Goal: Find specific page/section: Find specific page/section

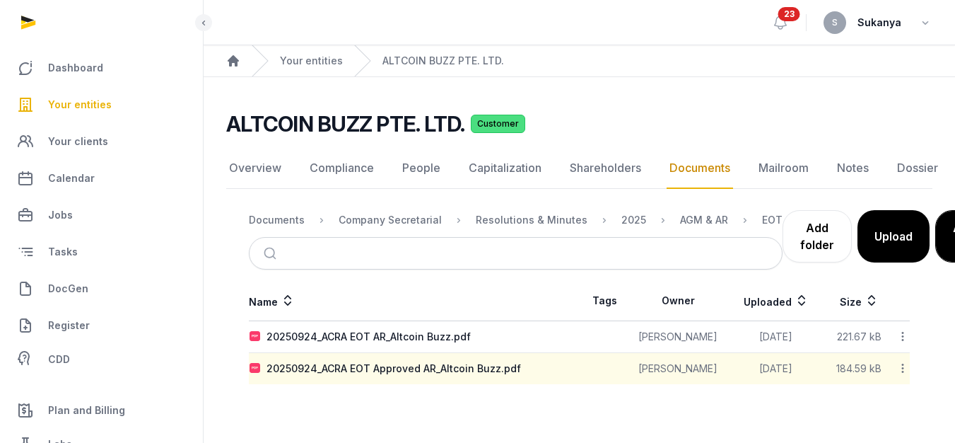
click at [112, 100] on link "Your entities" at bounding box center [101, 105] width 180 height 34
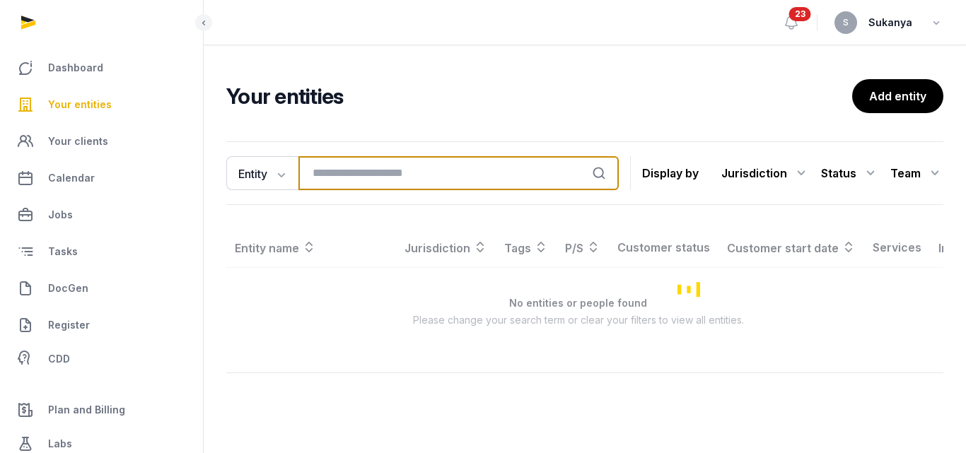
click at [339, 178] on input "search" at bounding box center [458, 173] width 320 height 34
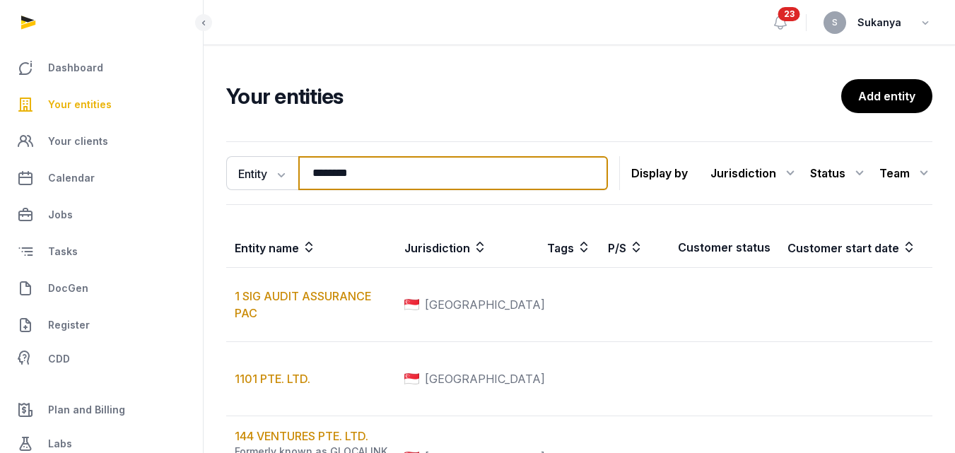
type input "********"
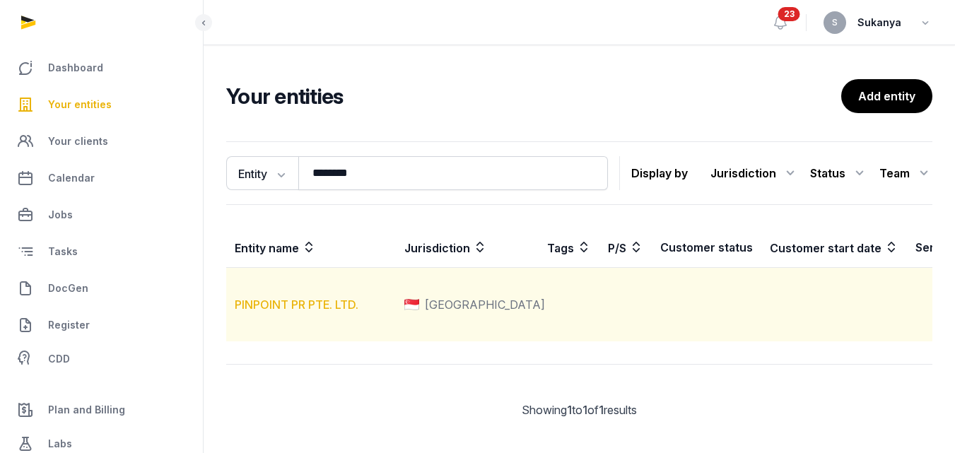
click at [320, 312] on link "PINPOINT PR PTE. LTD." at bounding box center [297, 305] width 124 height 14
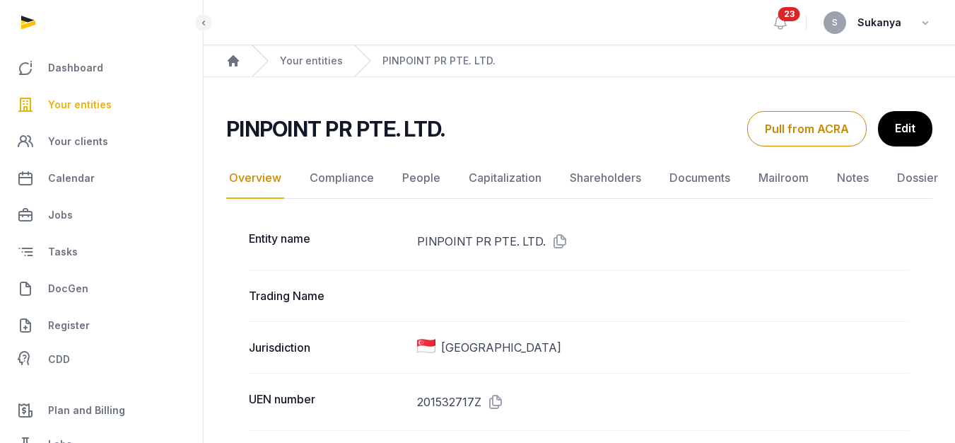
click at [675, 183] on link "Documents" at bounding box center [700, 178] width 66 height 41
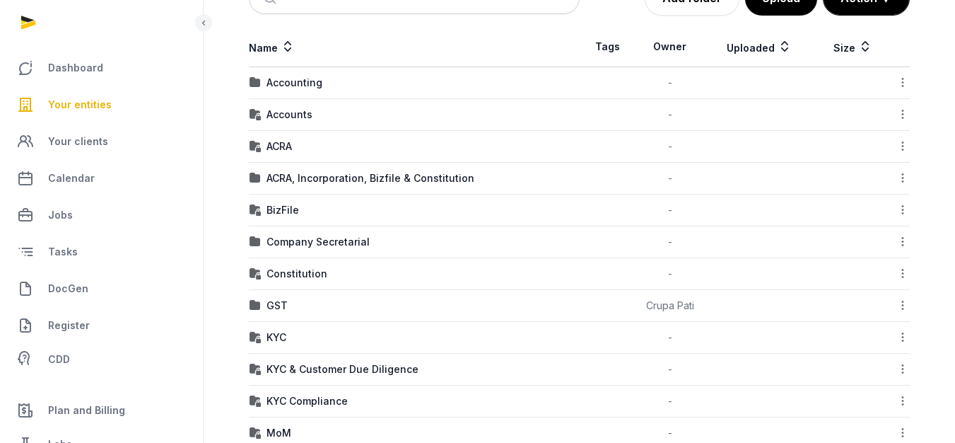
scroll to position [105, 0]
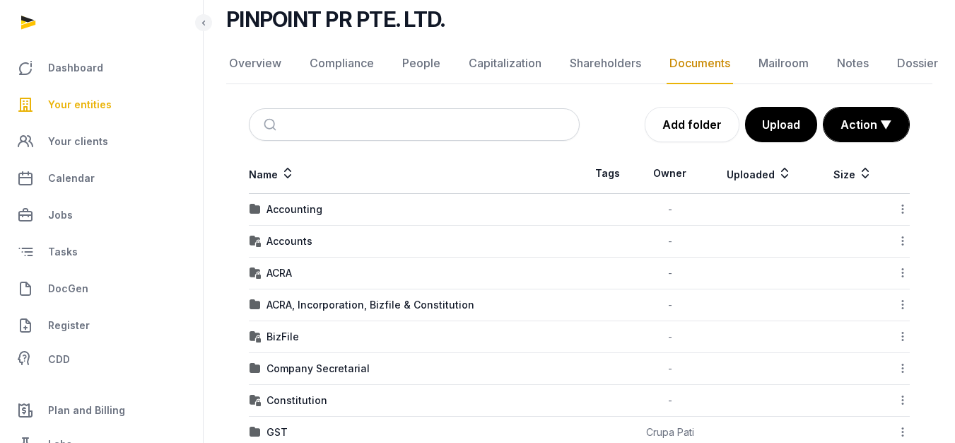
click at [290, 200] on td "Accounting" at bounding box center [414, 210] width 331 height 32
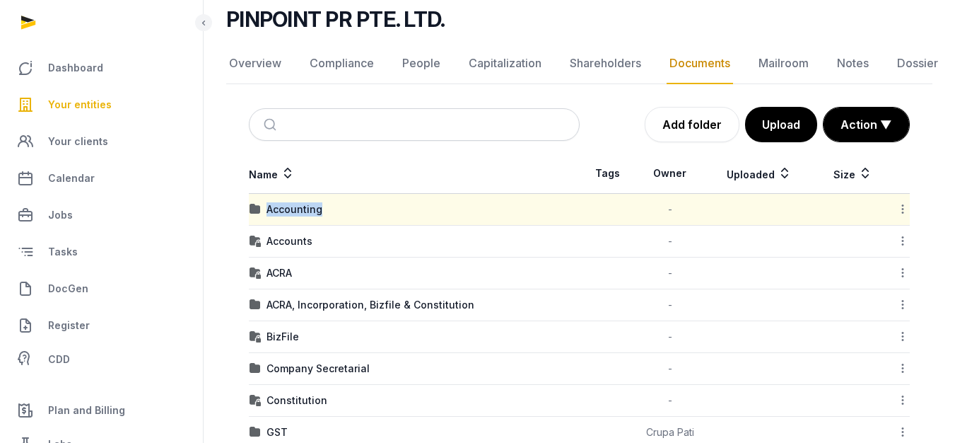
click at [290, 200] on td "Accounting" at bounding box center [414, 210] width 331 height 32
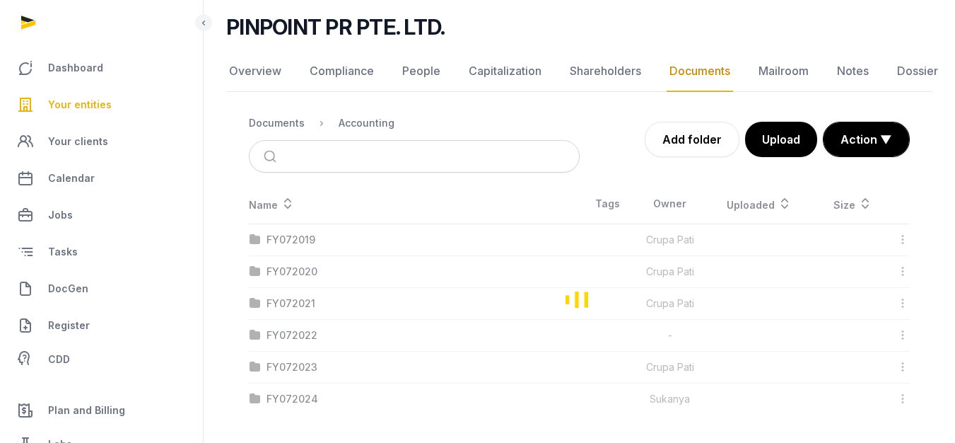
scroll to position [97, 0]
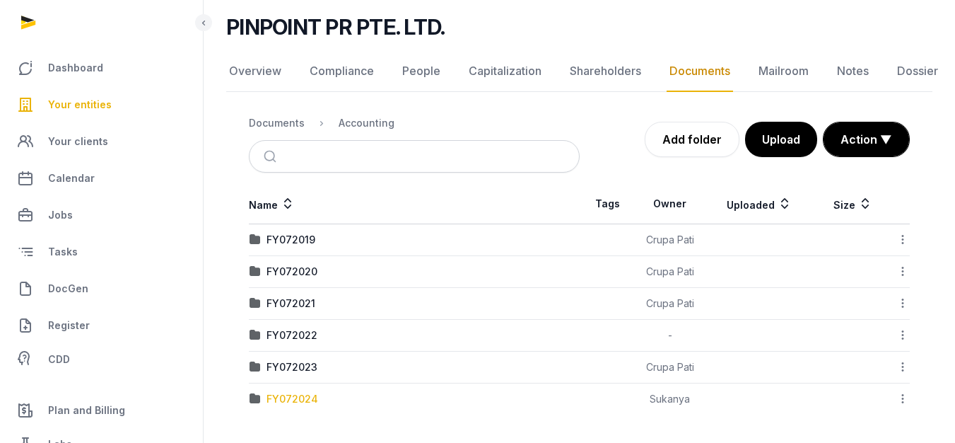
click at [295, 400] on div "FY072024" at bounding box center [293, 399] width 52 height 14
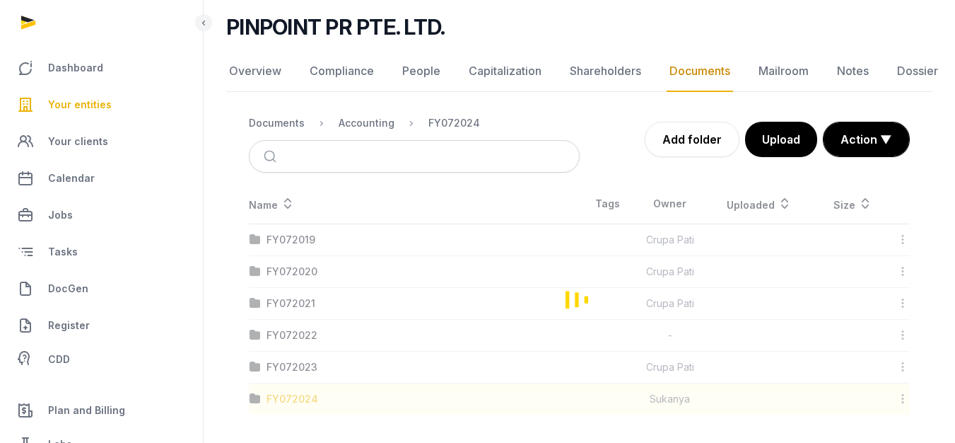
click at [295, 400] on div "Loading" at bounding box center [579, 299] width 706 height 231
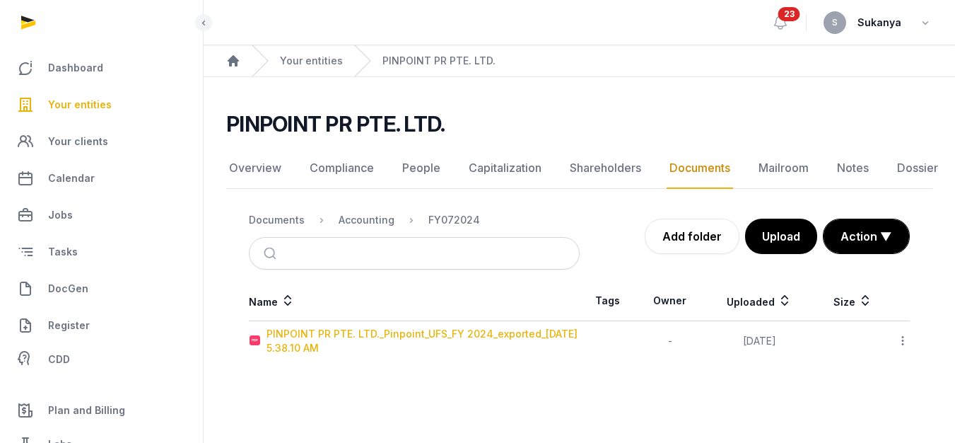
scroll to position [11, 0]
click at [380, 327] on div "PINPOINT PR PTE. LTD._Pinpoint_UFS_FY 2024_exported_[DATE] 5.38.10 AM" at bounding box center [423, 341] width 313 height 28
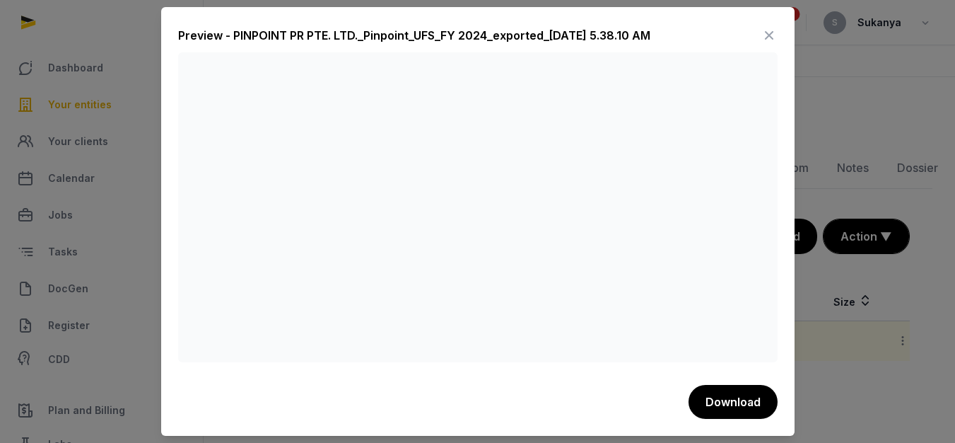
click at [766, 33] on icon at bounding box center [769, 35] width 17 height 23
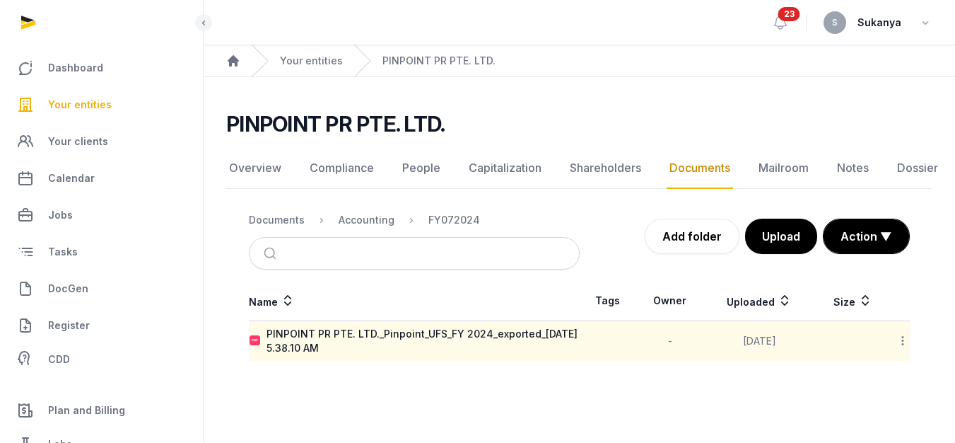
click at [117, 103] on link "Your entities" at bounding box center [101, 105] width 180 height 34
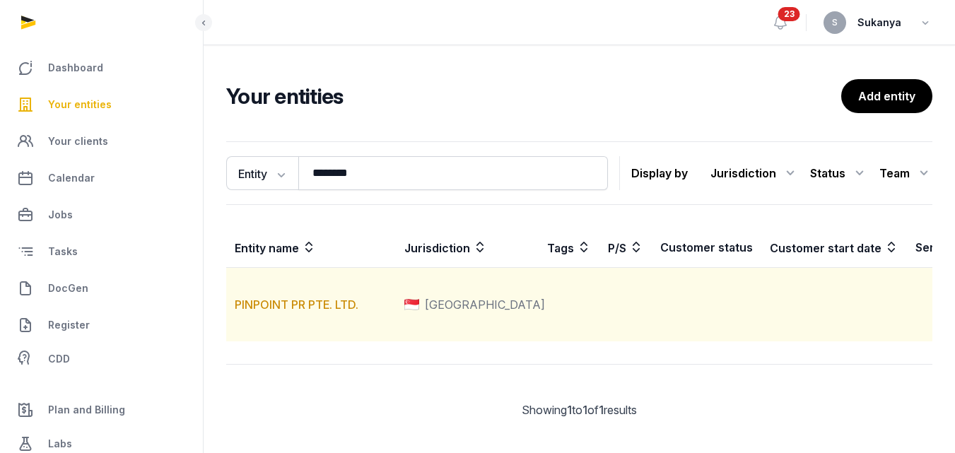
click at [333, 313] on td "PINPOINT PR PTE. LTD." at bounding box center [311, 305] width 170 height 74
click at [333, 312] on link "PINPOINT PR PTE. LTD." at bounding box center [297, 305] width 124 height 14
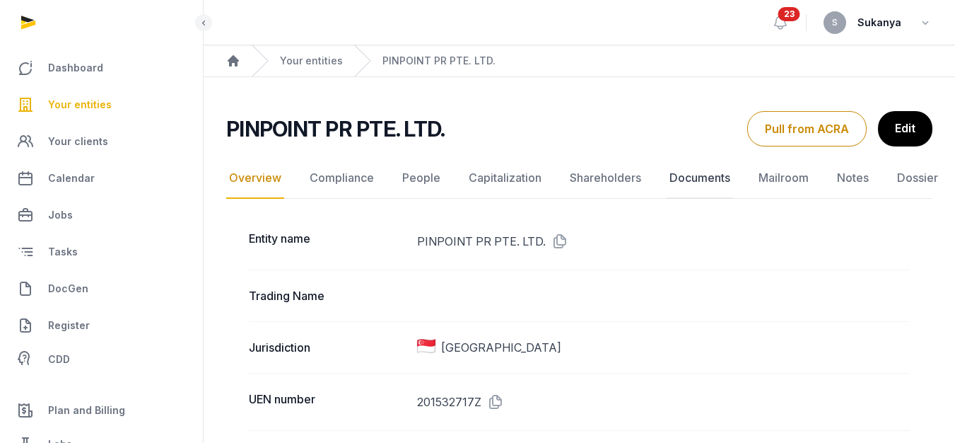
click at [700, 180] on link "Documents" at bounding box center [700, 178] width 66 height 41
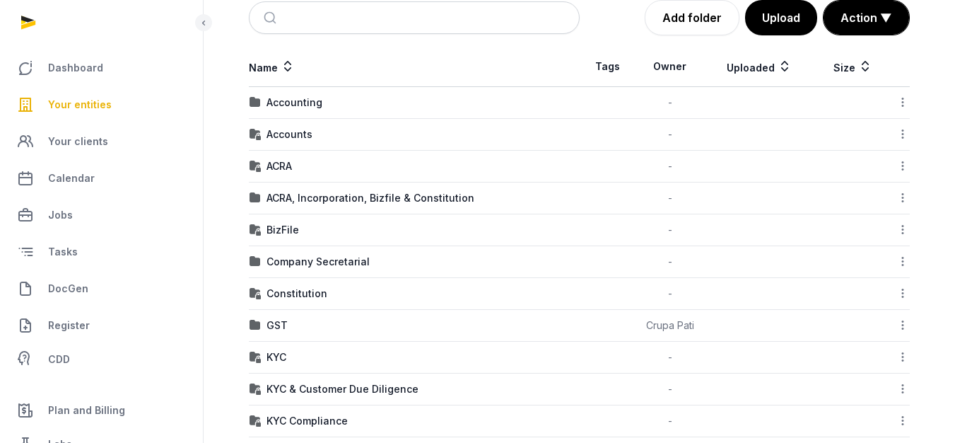
scroll to position [212, 0]
click at [313, 109] on td "Accounting" at bounding box center [414, 102] width 331 height 32
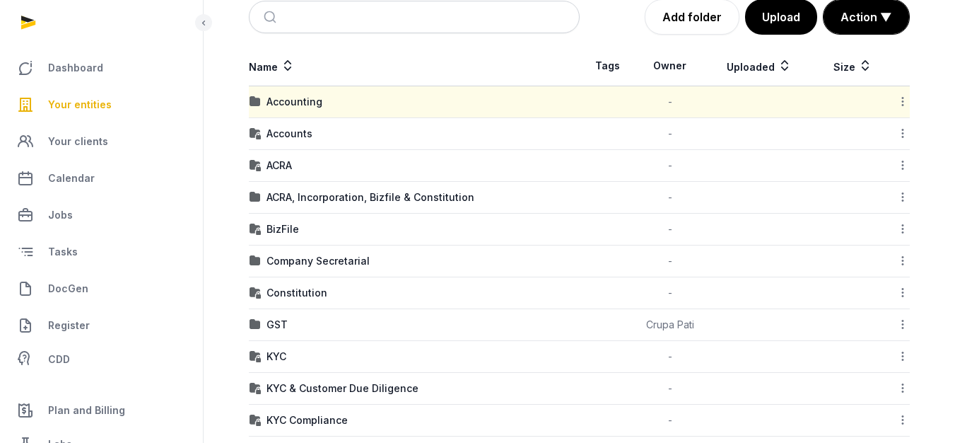
click at [313, 109] on td "Accounting" at bounding box center [414, 102] width 331 height 32
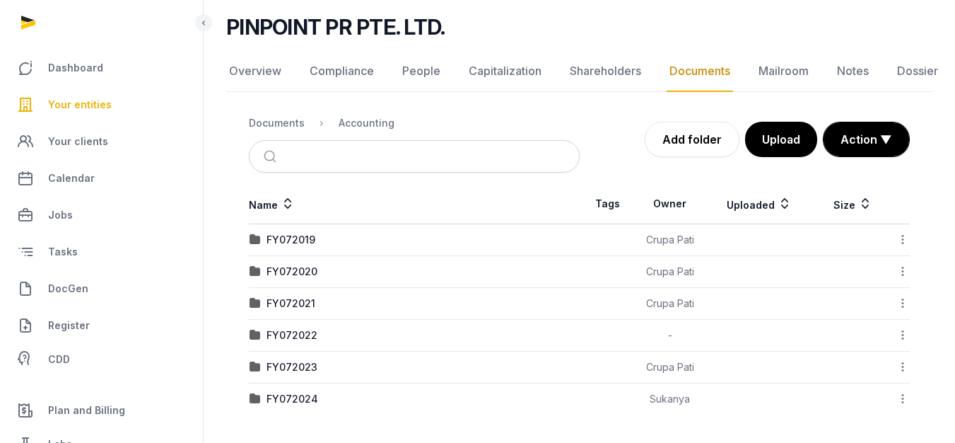
scroll to position [97, 0]
click at [311, 368] on div "FY072023" at bounding box center [292, 367] width 51 height 14
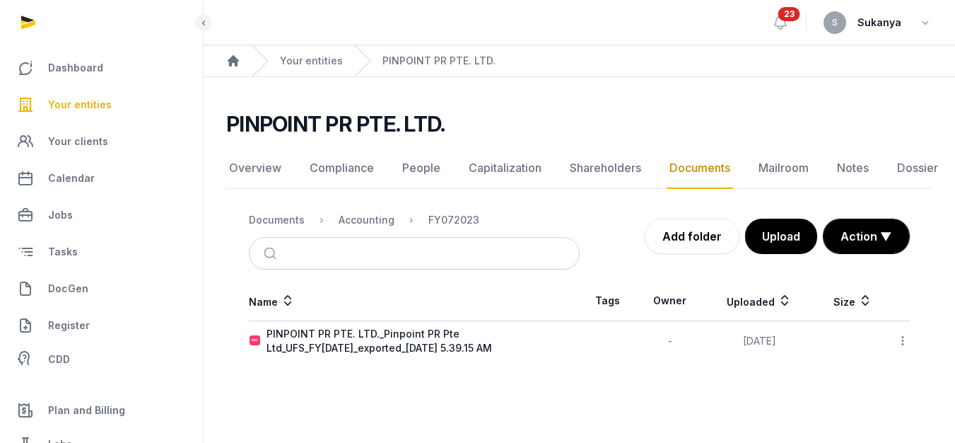
scroll to position [11, 0]
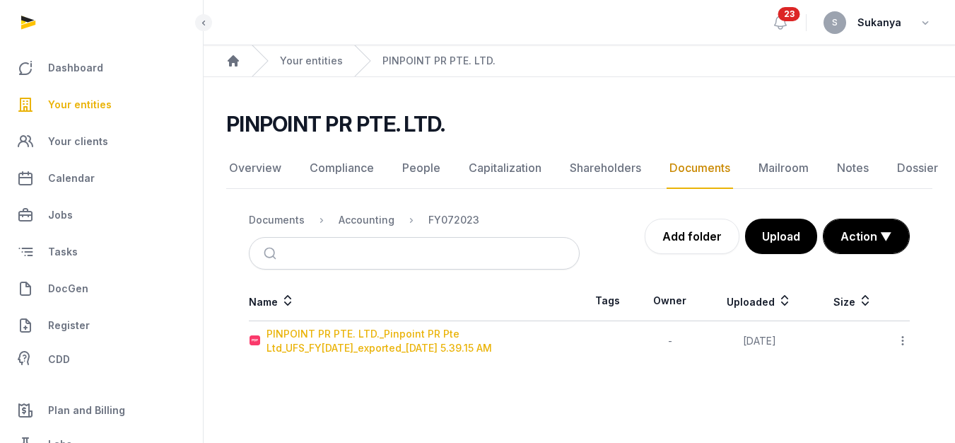
click at [429, 327] on div "PINPOINT PR PTE. LTD._Pinpoint PR Pte Ltd_UFS_FY[DATE]_exported_[DATE] 5.39.15 …" at bounding box center [423, 341] width 313 height 28
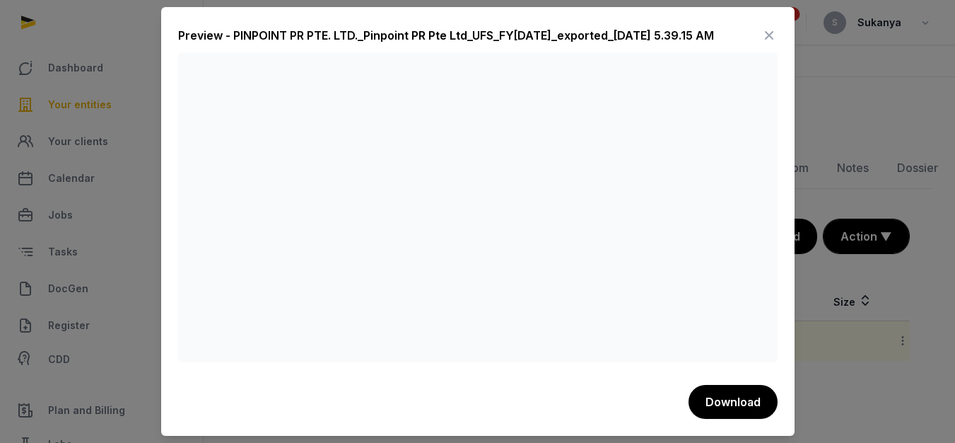
click at [770, 33] on icon at bounding box center [769, 35] width 17 height 23
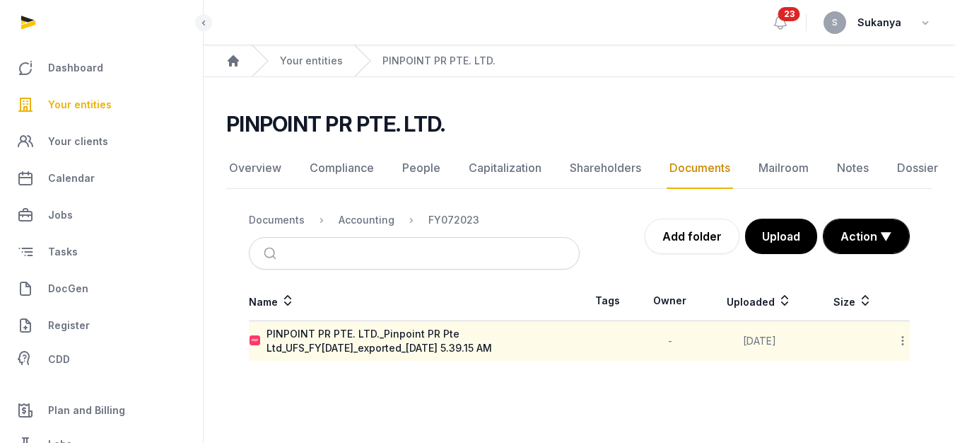
click at [95, 102] on span "Your entities" at bounding box center [80, 104] width 64 height 17
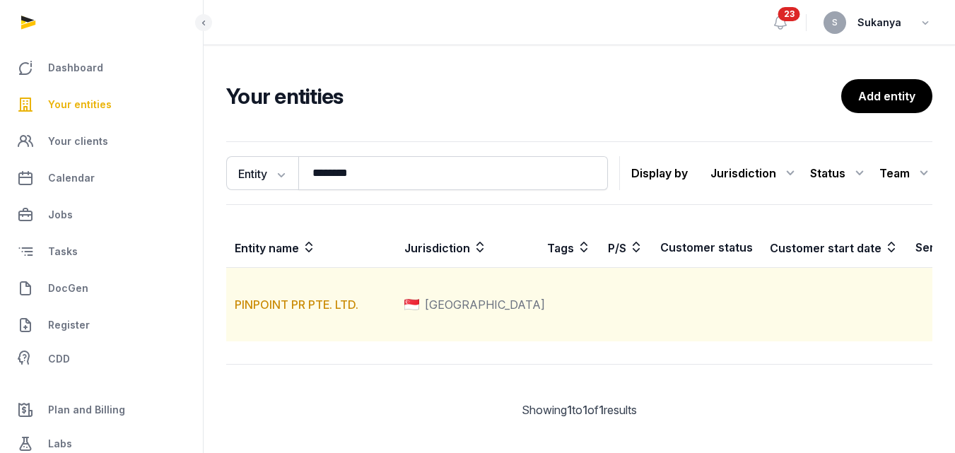
click at [322, 313] on td "PINPOINT PR PTE. LTD." at bounding box center [311, 305] width 170 height 74
click at [322, 312] on link "PINPOINT PR PTE. LTD." at bounding box center [297, 305] width 124 height 14
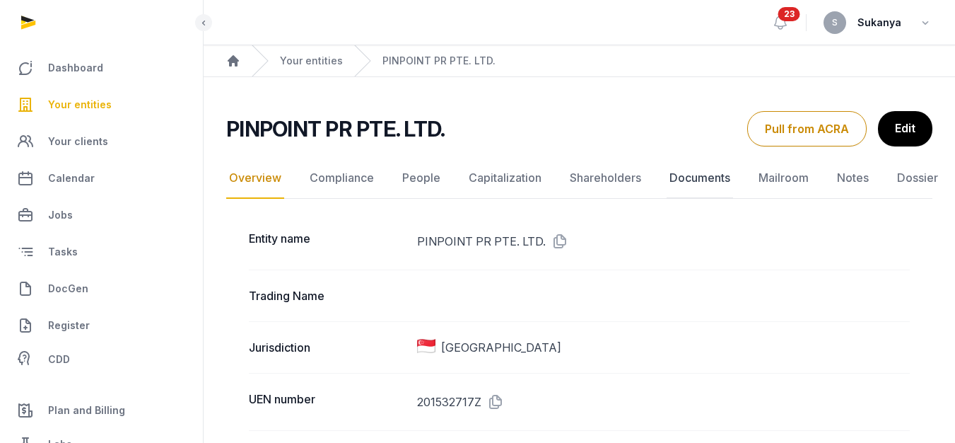
click at [687, 182] on link "Documents" at bounding box center [700, 178] width 66 height 41
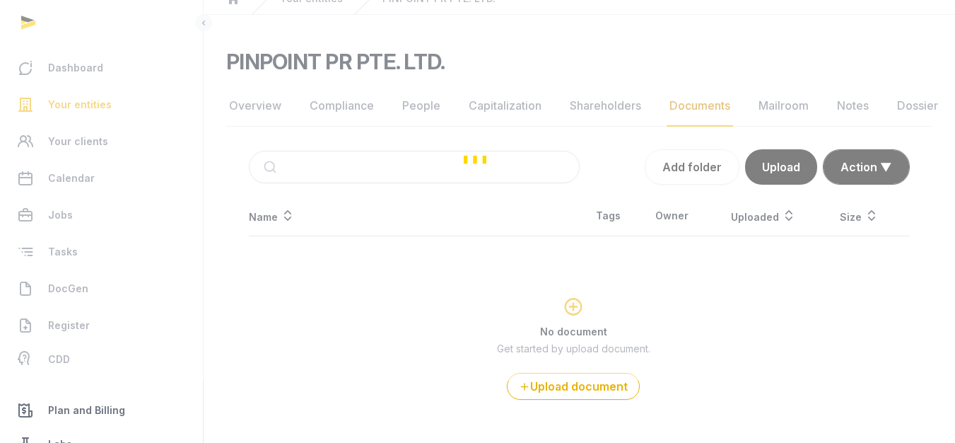
scroll to position [71, 0]
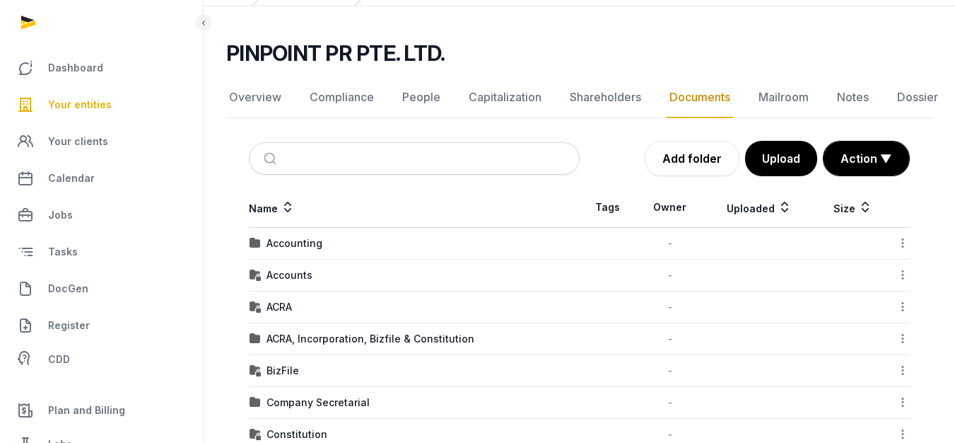
click at [313, 255] on td "Accounting" at bounding box center [414, 244] width 331 height 32
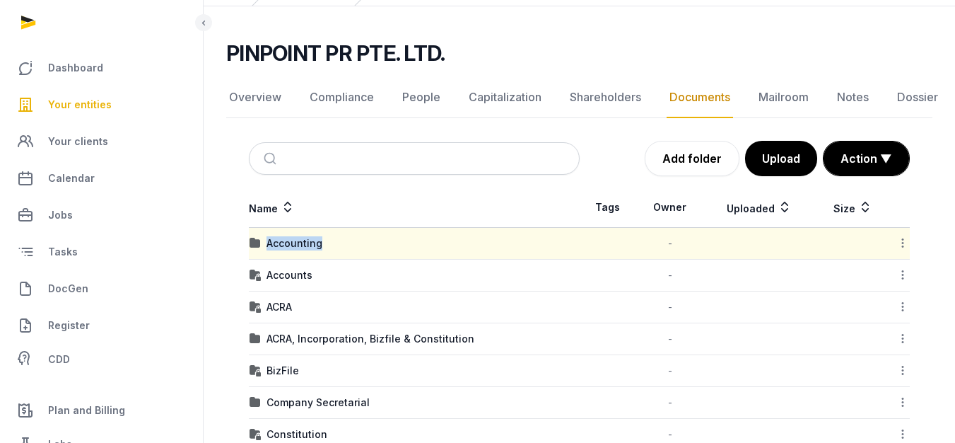
click at [313, 255] on td "Accounting" at bounding box center [414, 244] width 331 height 32
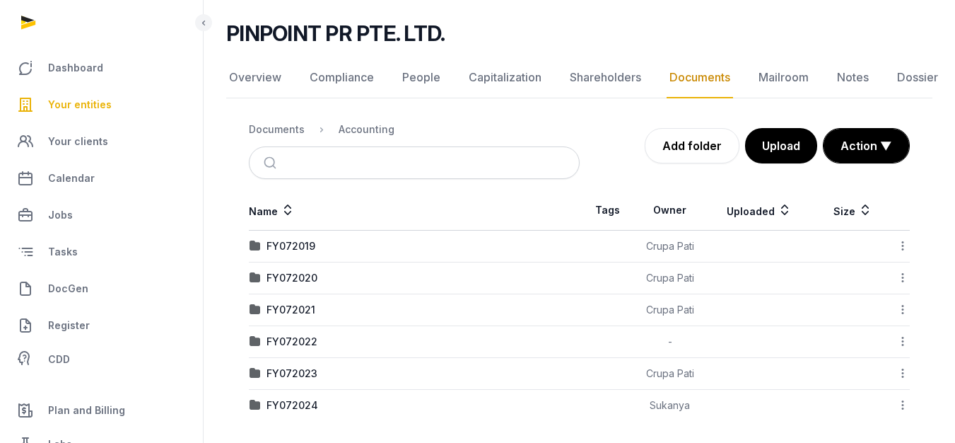
scroll to position [97, 0]
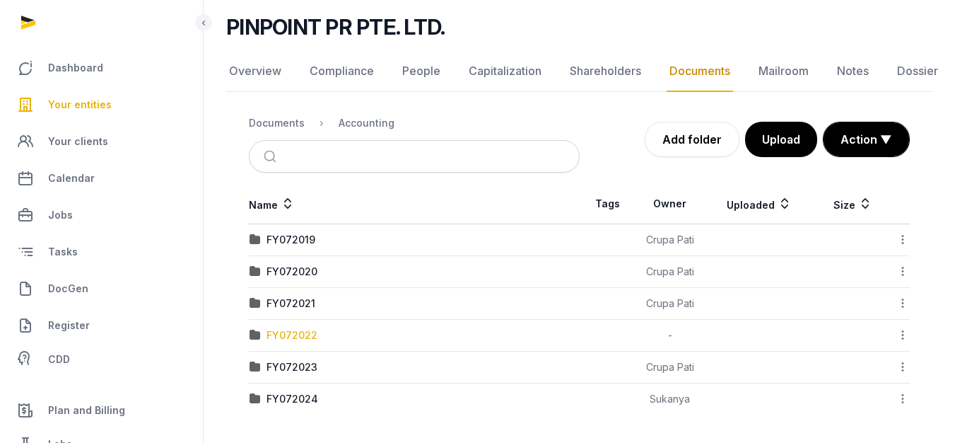
click at [289, 329] on div "FY072022" at bounding box center [292, 335] width 51 height 14
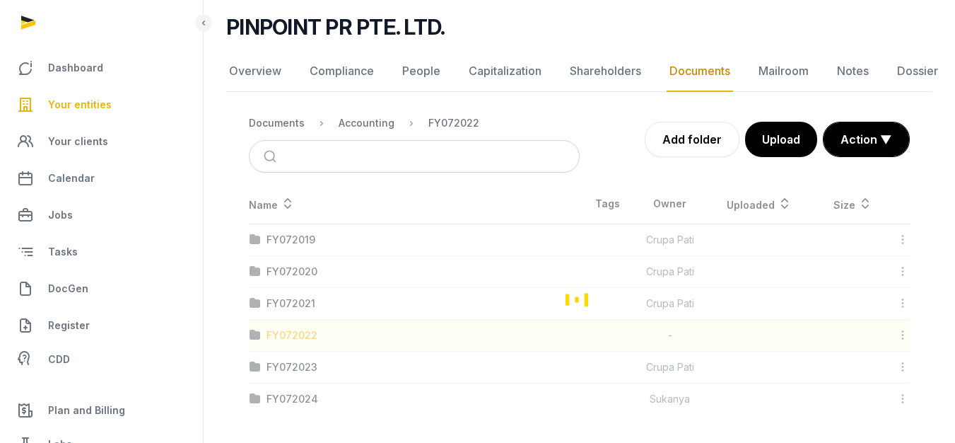
click at [289, 329] on div "Loading" at bounding box center [579, 299] width 706 height 231
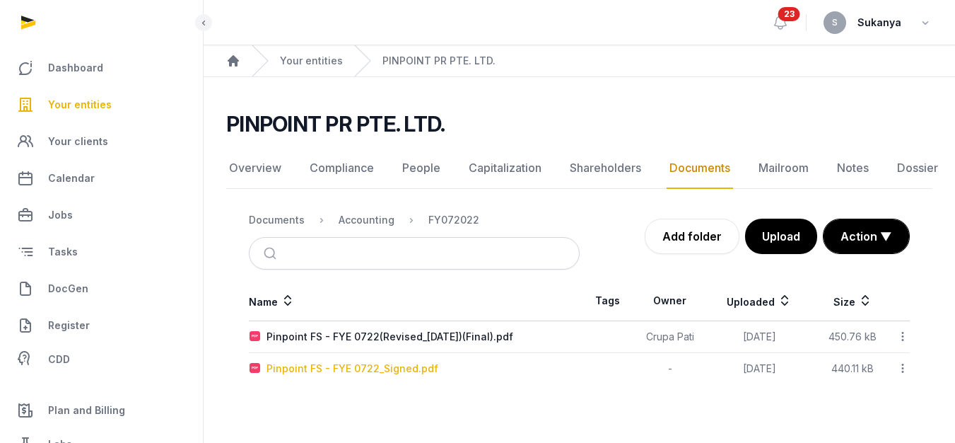
click at [383, 361] on div "Pinpoint FS - FYE 0722_Signed.pdf" at bounding box center [353, 368] width 172 height 14
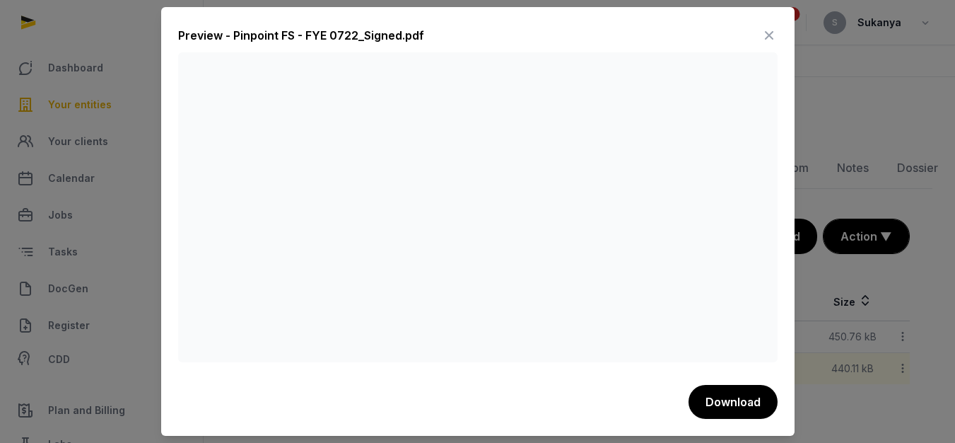
click at [769, 35] on icon at bounding box center [769, 35] width 17 height 23
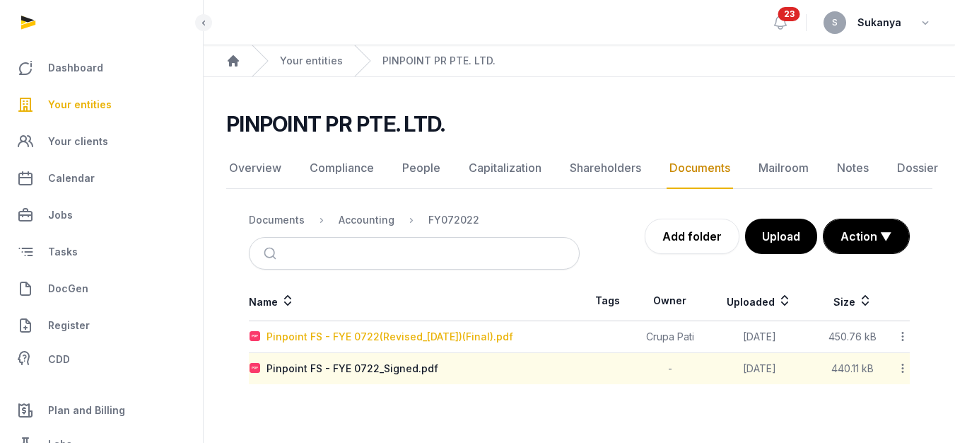
click at [436, 330] on div "Pinpoint FS - FYE 0722(Revised_[DATE])(Final).pdf" at bounding box center [390, 337] width 247 height 14
